Goal: Information Seeking & Learning: Find contact information

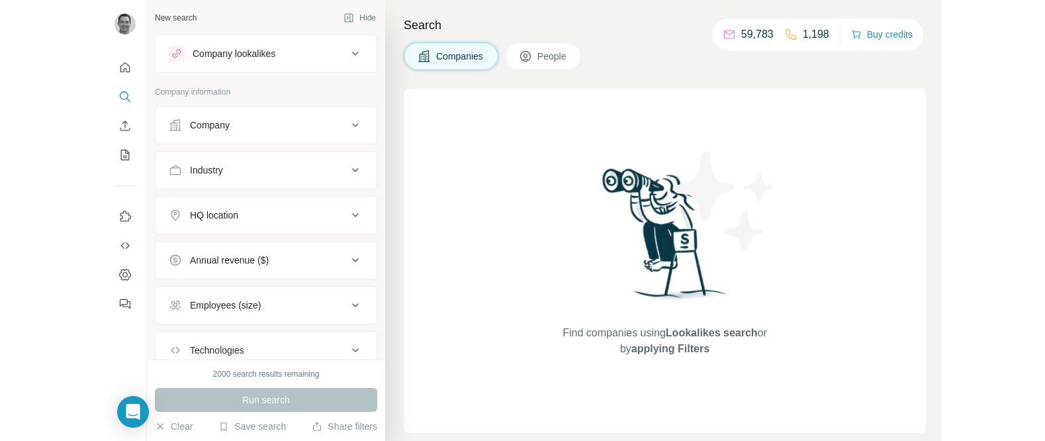
scroll to position [1, 0]
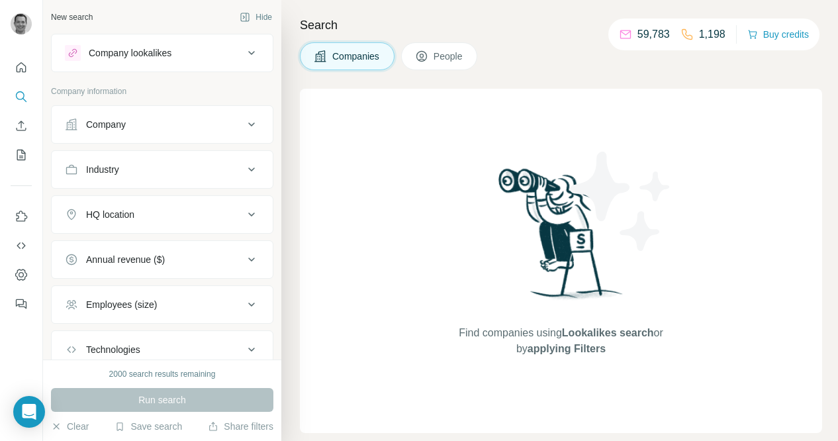
click at [166, 128] on div "Company" at bounding box center [154, 124] width 179 height 13
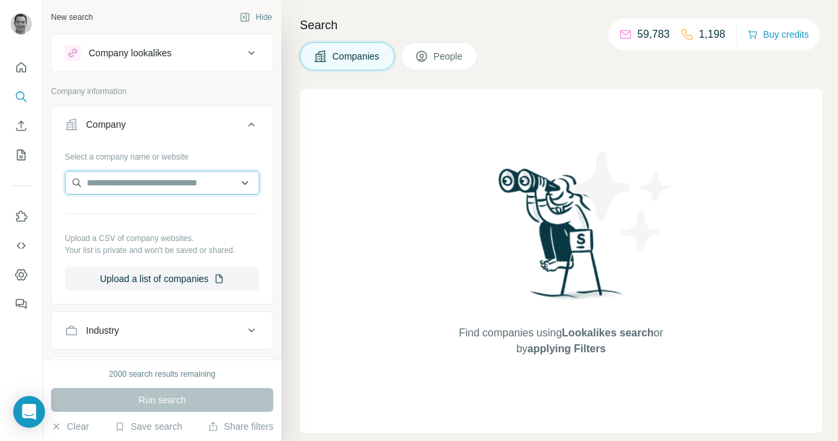
click at [150, 187] on input "text" at bounding box center [162, 183] width 195 height 24
click at [165, 177] on input "**********" at bounding box center [162, 183] width 195 height 24
paste input "**********"
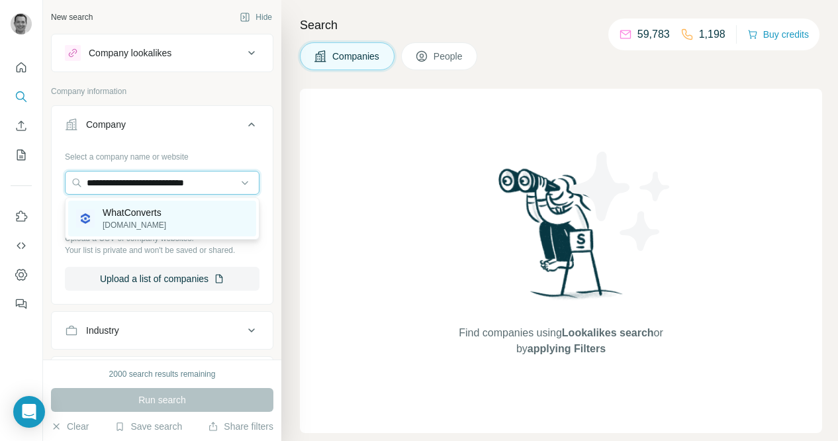
type input "**********"
click at [138, 219] on p "[DOMAIN_NAME]" at bounding box center [135, 225] width 64 height 12
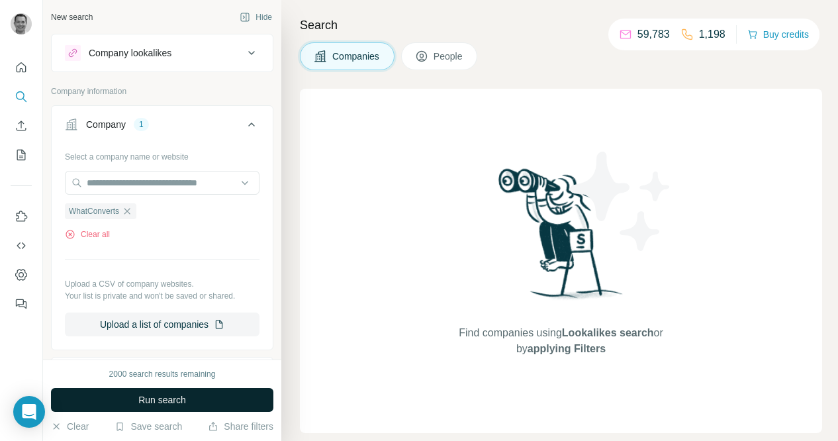
click at [180, 400] on span "Run search" at bounding box center [162, 399] width 48 height 13
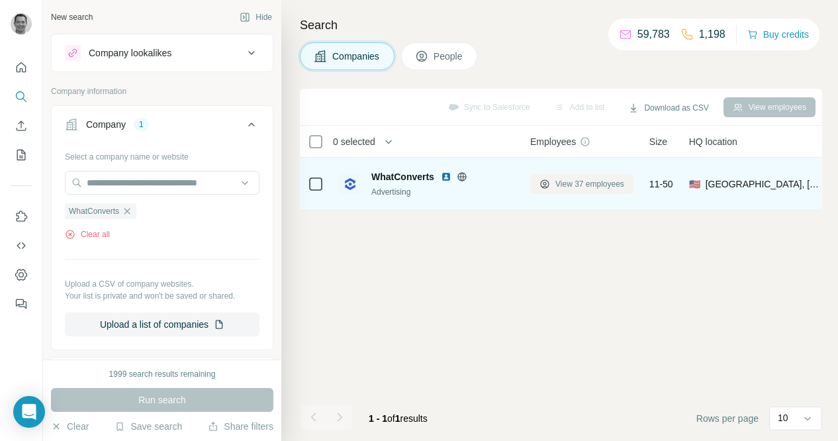
click at [562, 184] on span "View 37 employees" at bounding box center [589, 184] width 69 height 12
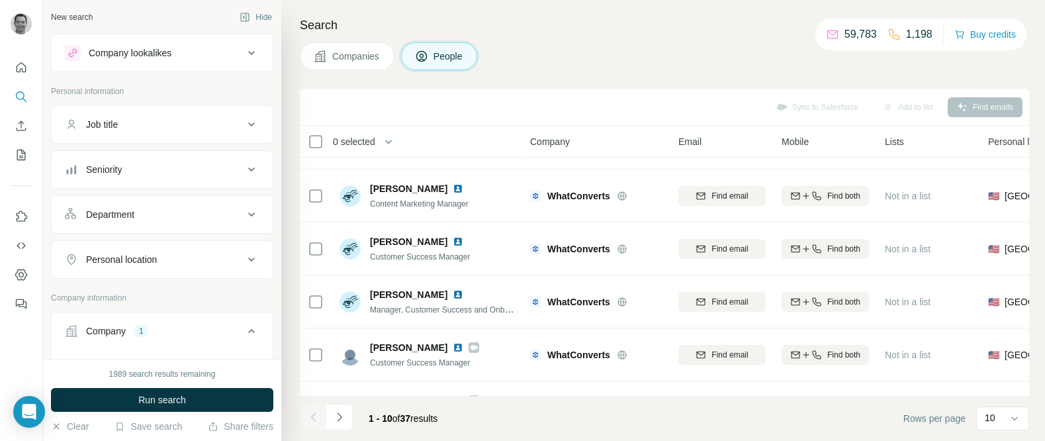
scroll to position [291, 0]
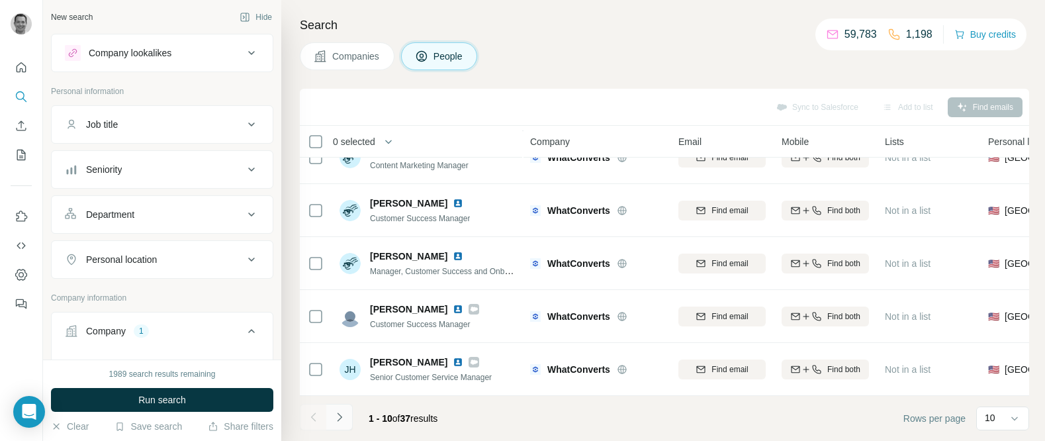
click at [334, 422] on icon "Navigate to next page" at bounding box center [339, 416] width 13 height 13
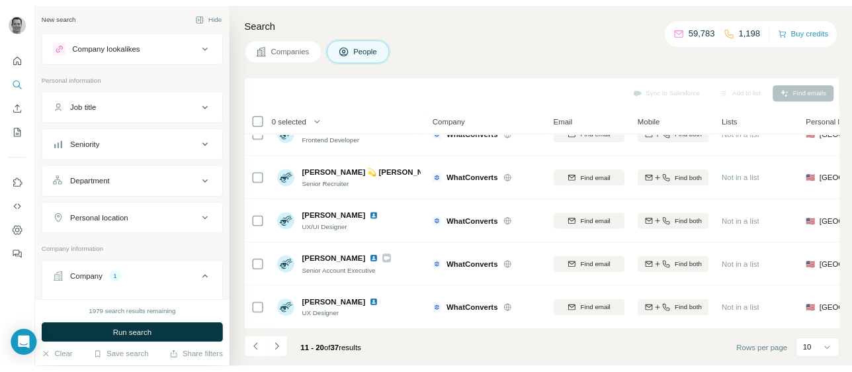
scroll to position [0, 0]
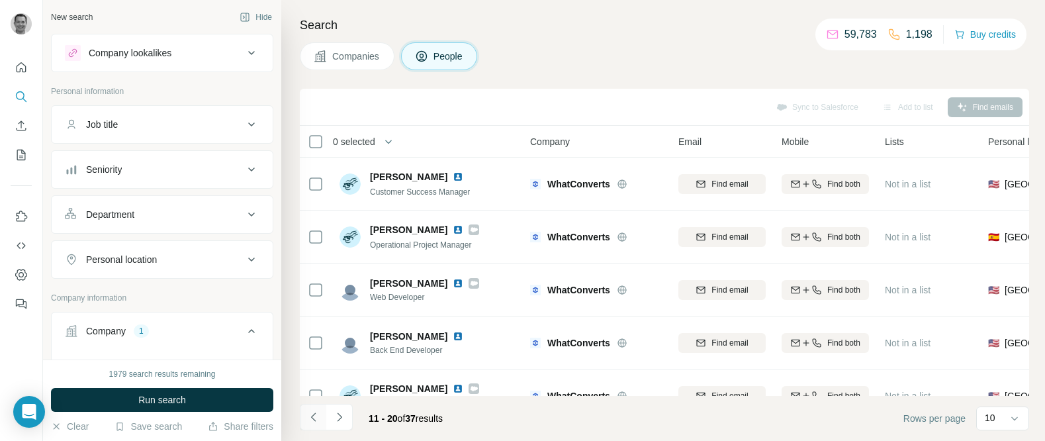
click at [320, 422] on icon "Navigate to previous page" at bounding box center [313, 416] width 13 height 13
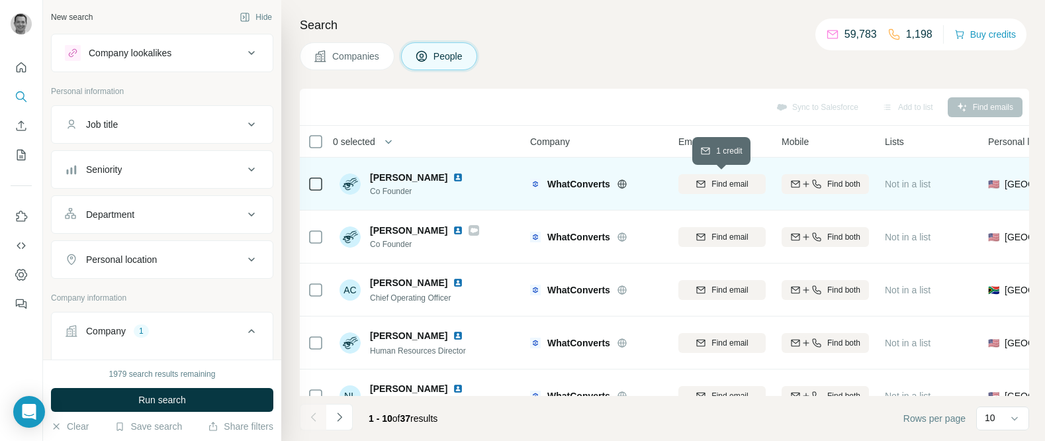
click at [734, 183] on span "Find email" at bounding box center [729, 184] width 36 height 12
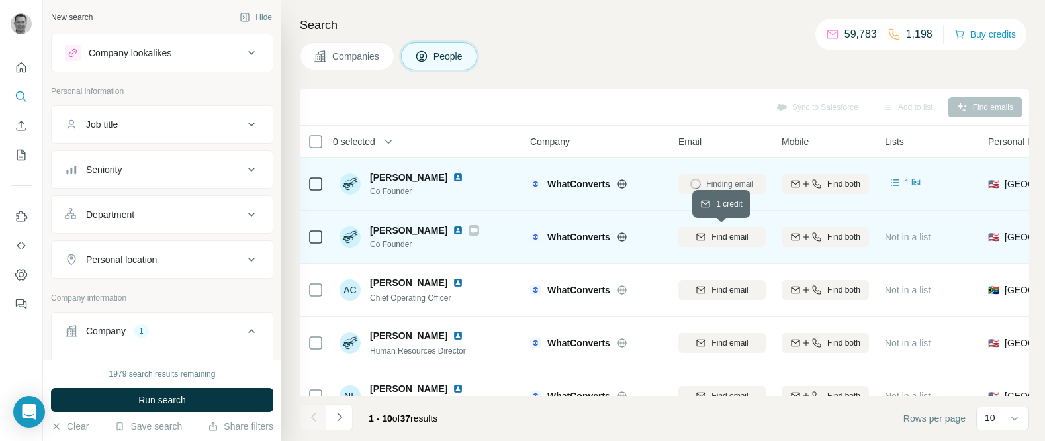
click at [732, 239] on span "Find email" at bounding box center [729, 237] width 36 height 12
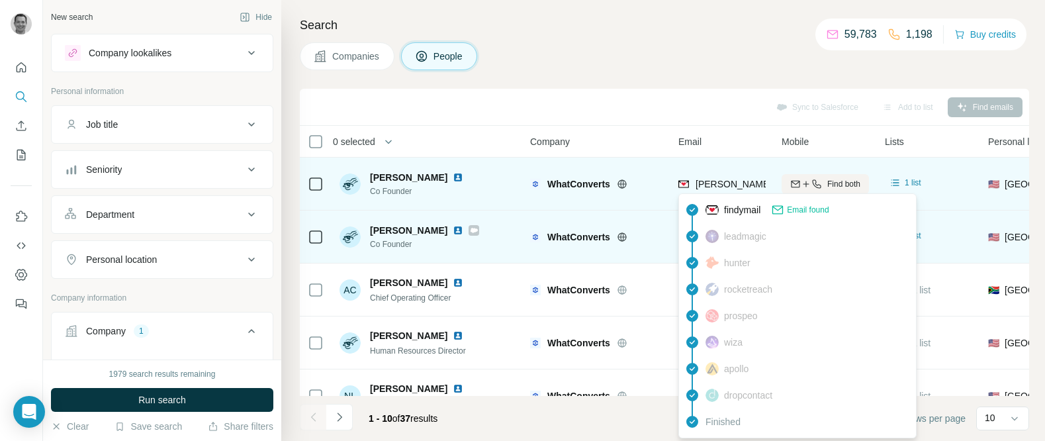
click at [723, 185] on span "[PERSON_NAME][EMAIL_ADDRESS][DOMAIN_NAME]" at bounding box center [812, 184] width 233 height 11
copy tr "[PERSON_NAME][EMAIL_ADDRESS][DOMAIN_NAME]"
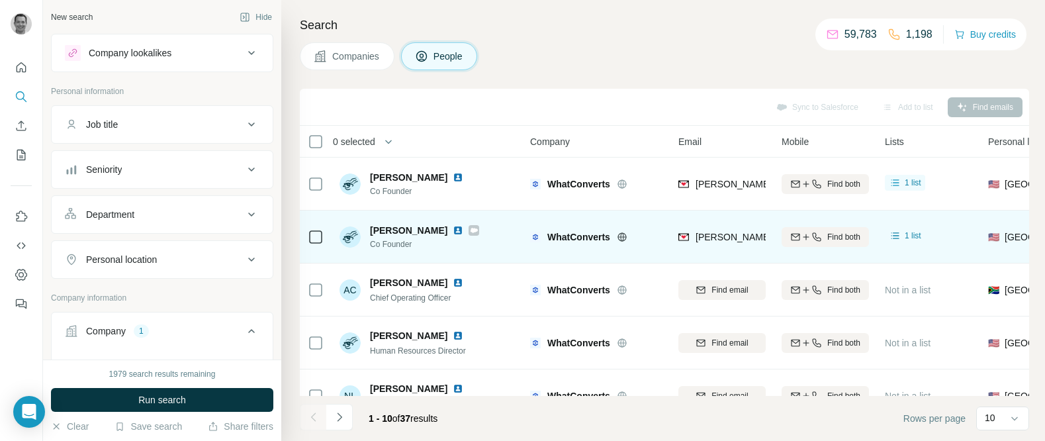
click at [625, 121] on div "Sync to Salesforce Add to list Find emails" at bounding box center [664, 107] width 729 height 37
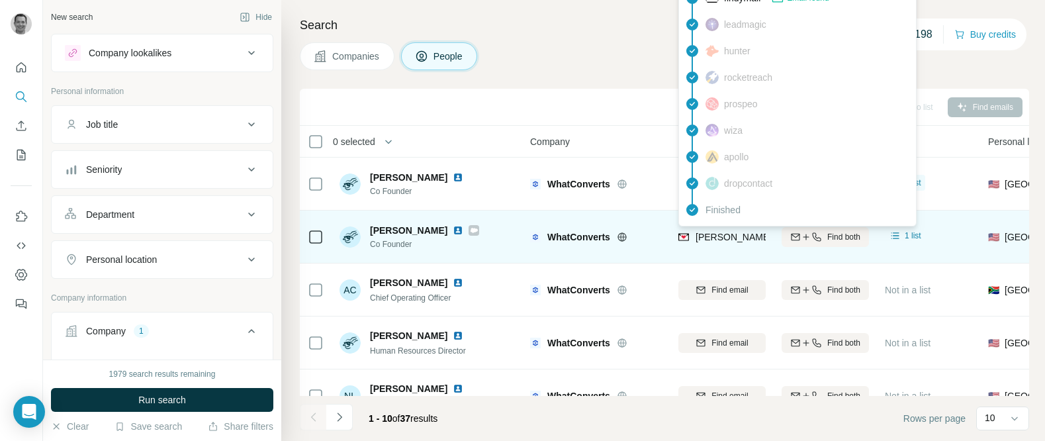
click at [713, 236] on span "[PERSON_NAME][EMAIL_ADDRESS][DOMAIN_NAME]" at bounding box center [812, 237] width 233 height 11
copy tr "[PERSON_NAME][EMAIL_ADDRESS][DOMAIN_NAME]"
